Goal: Task Accomplishment & Management: Complete application form

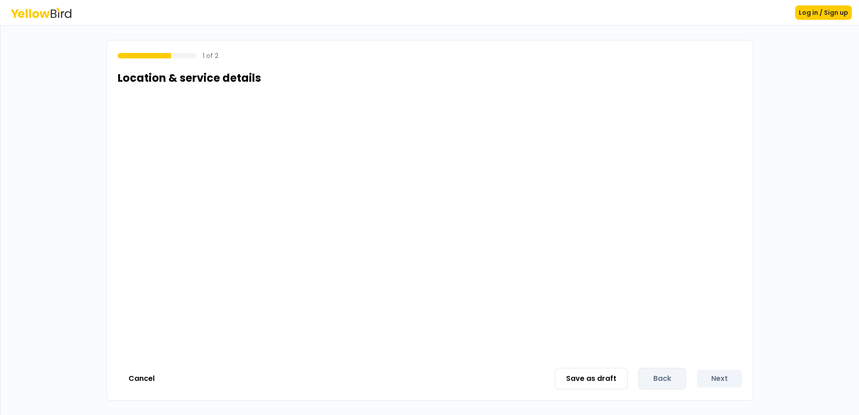
click at [54, 18] on icon at bounding box center [54, 13] width 6 height 9
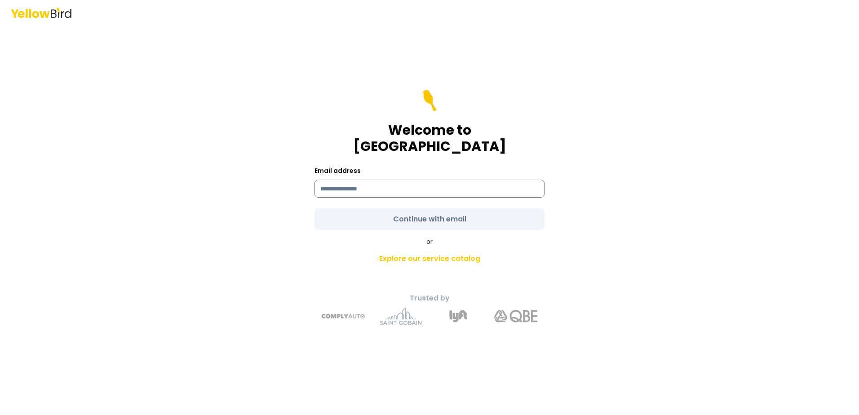
click at [466, 186] on input at bounding box center [430, 189] width 230 height 18
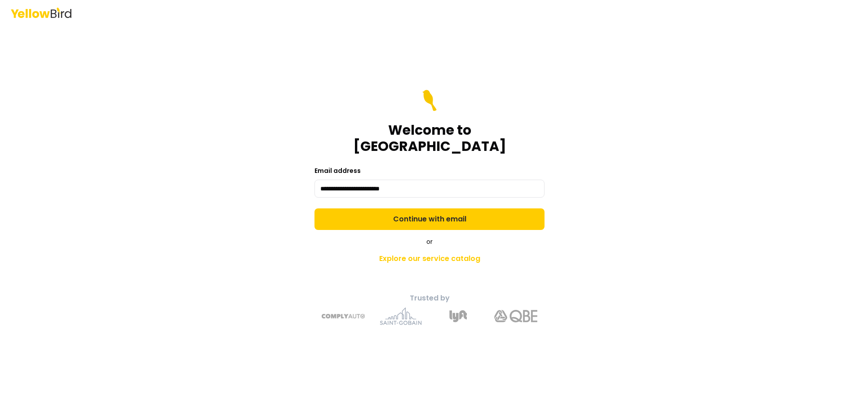
type input "**********"
click at [315, 209] on button "Continue with email" at bounding box center [430, 220] width 230 height 22
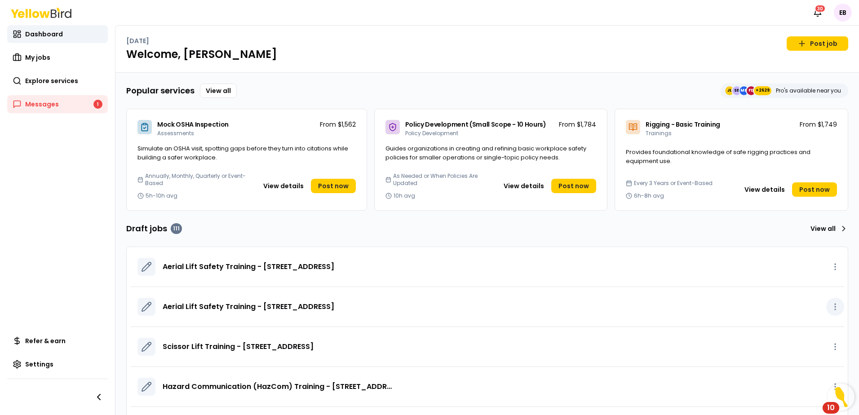
click at [831, 307] on icon "button" at bounding box center [835, 306] width 9 height 9
click at [427, 220] on div "Popular services View all JL SB MB FD +2629 Pro's available near you Mock OSHA …" at bounding box center [487, 266] width 722 height 364
click at [821, 235] on link "View all" at bounding box center [827, 229] width 41 height 14
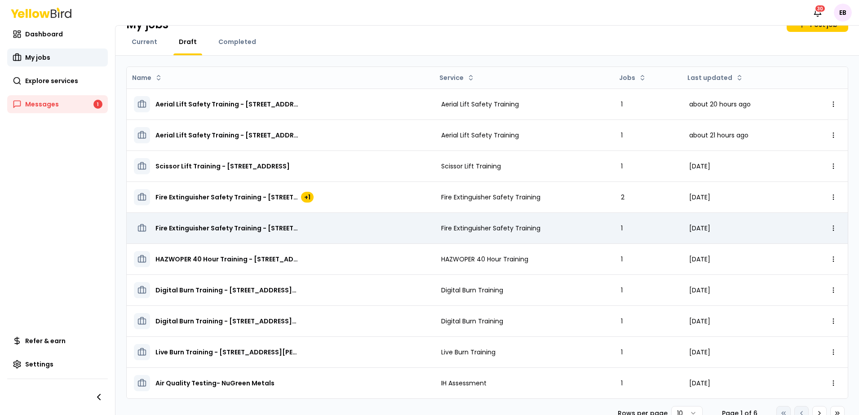
scroll to position [35, 0]
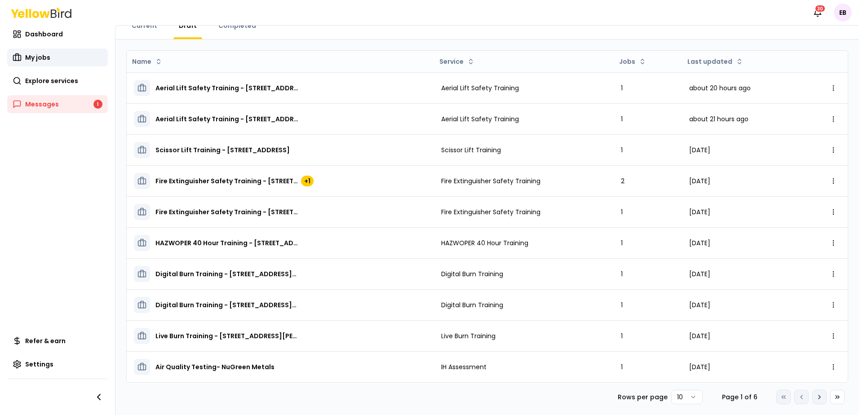
click at [816, 400] on button "Go to next page" at bounding box center [819, 397] width 14 height 14
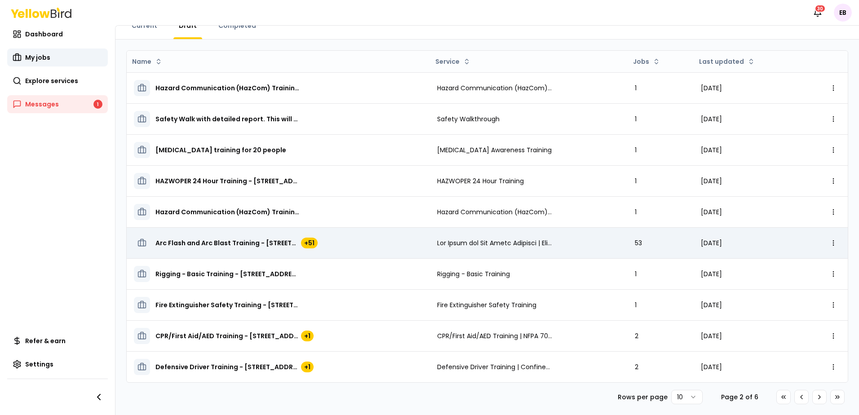
click at [748, 250] on td "[DATE]" at bounding box center [749, 242] width 110 height 31
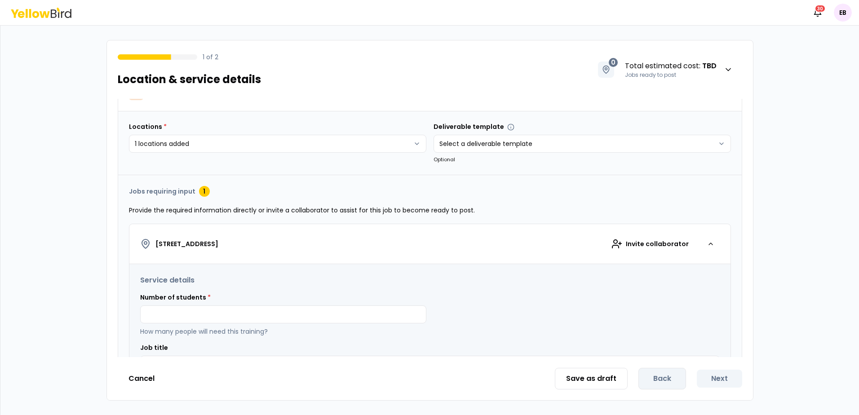
scroll to position [29759, 0]
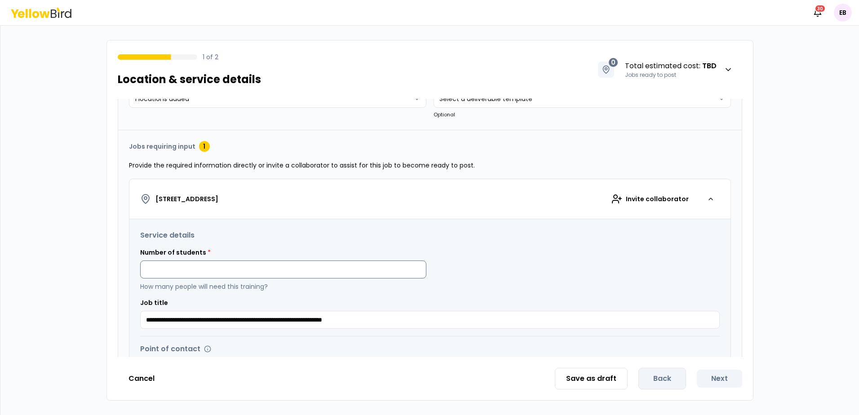
click at [363, 277] on input at bounding box center [283, 270] width 286 height 18
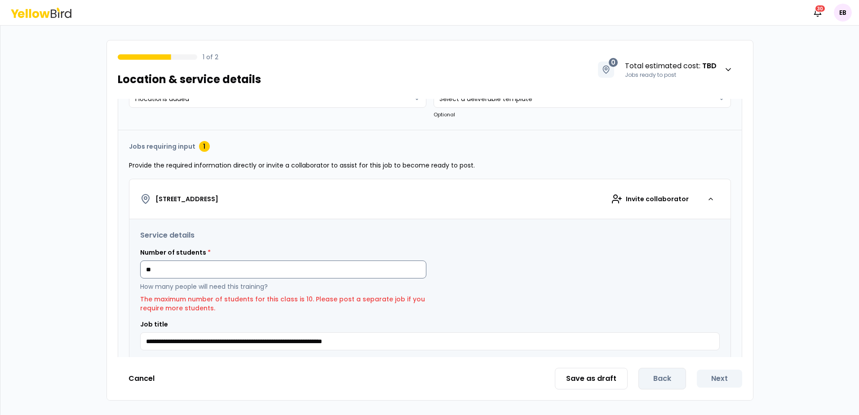
type input "*"
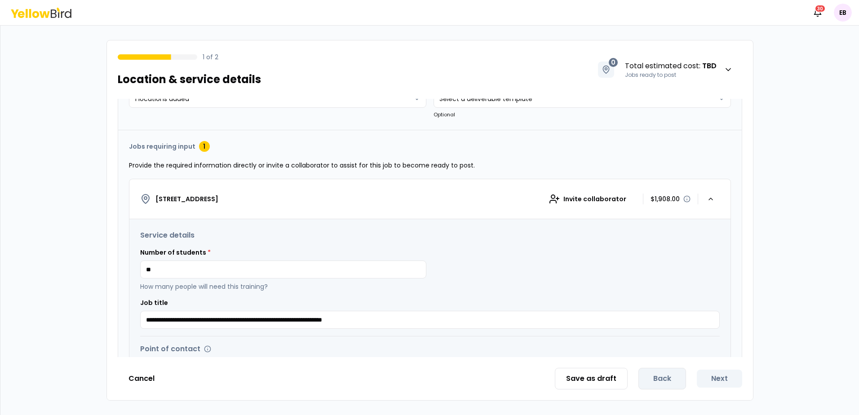
type input "**"
click at [601, 268] on div "Number of students * ** How many people will need this training?" at bounding box center [430, 269] width 580 height 43
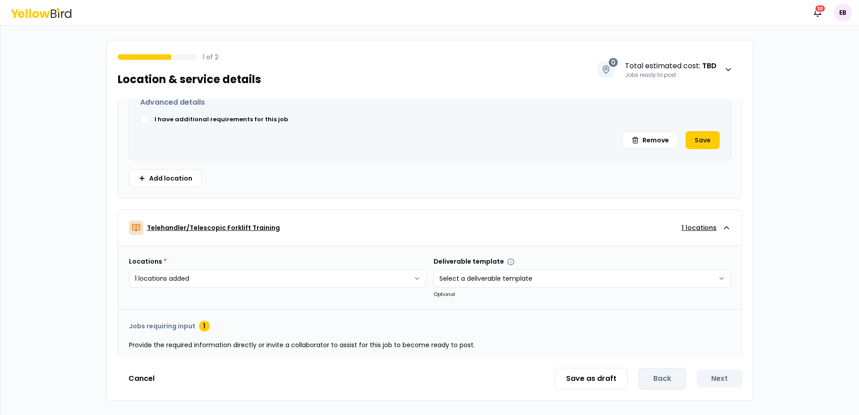
scroll to position [31071, 0]
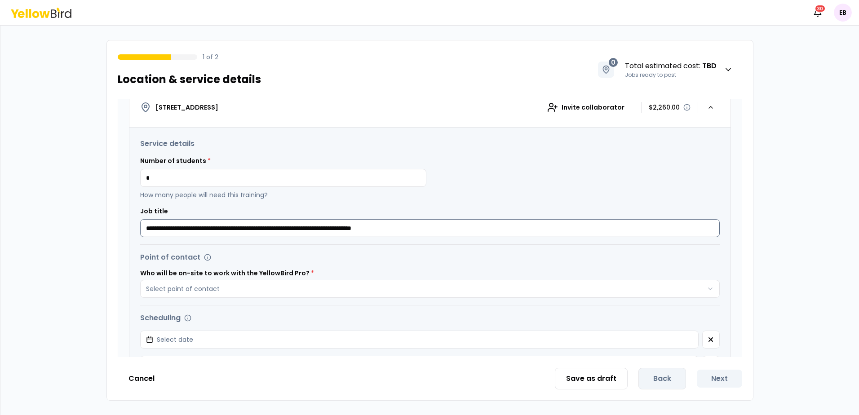
click at [632, 230] on input "**********" at bounding box center [430, 228] width 580 height 18
click at [192, 171] on input "*" at bounding box center [283, 178] width 286 height 18
drag, startPoint x: 194, startPoint y: 173, endPoint x: 142, endPoint y: 171, distance: 52.2
click at [142, 171] on input "*" at bounding box center [283, 178] width 286 height 18
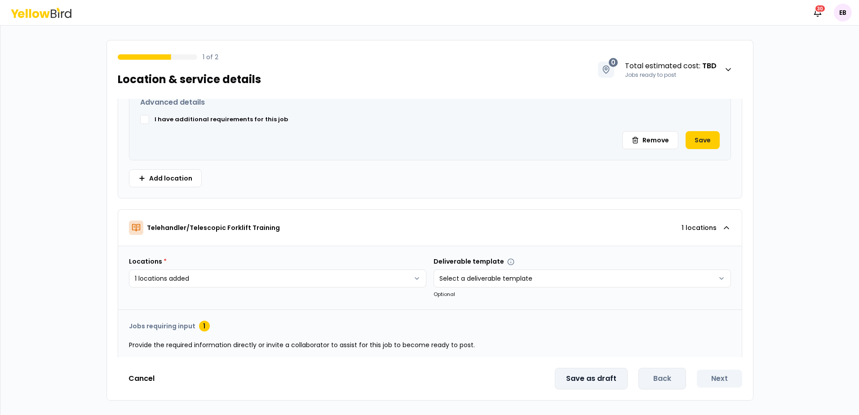
click at [605, 378] on button "Save as draft" at bounding box center [591, 379] width 73 height 22
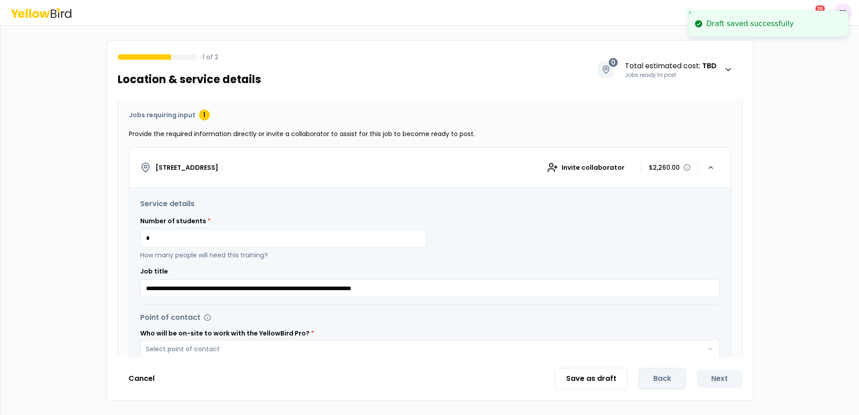
scroll to position [31024, 0]
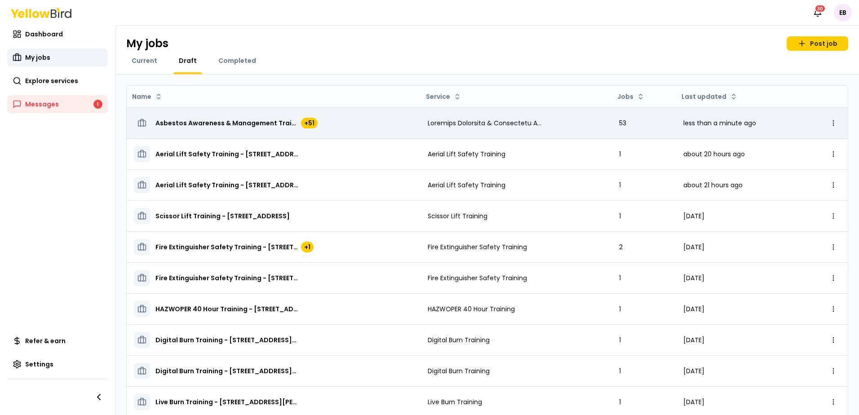
click at [619, 126] on span "53" at bounding box center [622, 123] width 7 height 9
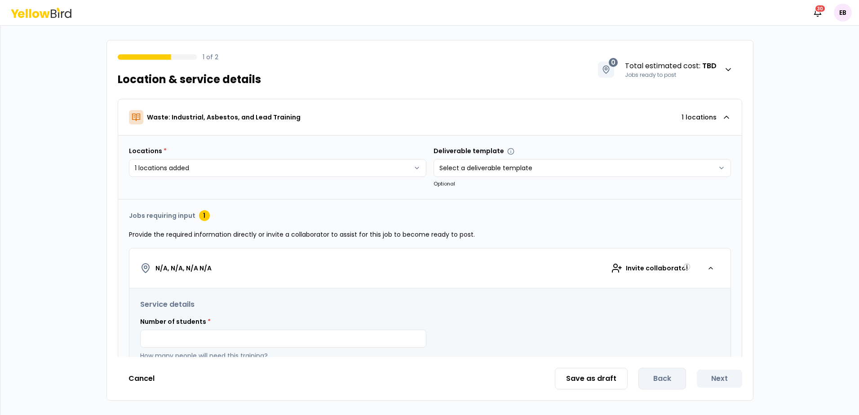
click at [66, 15] on icon at bounding box center [41, 13] width 61 height 10
click at [655, 382] on div "Save as draft Back Next" at bounding box center [648, 379] width 187 height 22
click at [814, 15] on icon "button" at bounding box center [817, 12] width 9 height 9
